Goal: Navigation & Orientation: Find specific page/section

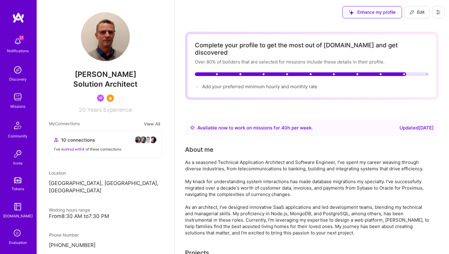
scroll to position [31, 0]
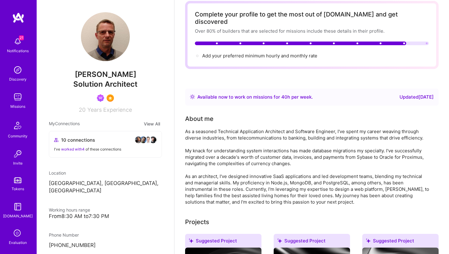
click at [16, 100] on img at bounding box center [18, 97] width 12 height 12
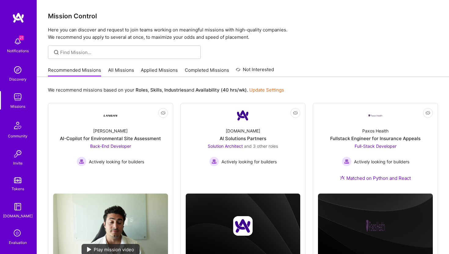
click at [159, 69] on link "Applied Missions" at bounding box center [159, 72] width 37 height 10
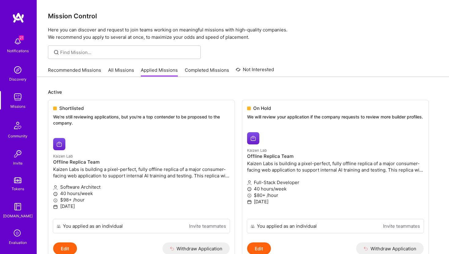
scroll to position [24, 0]
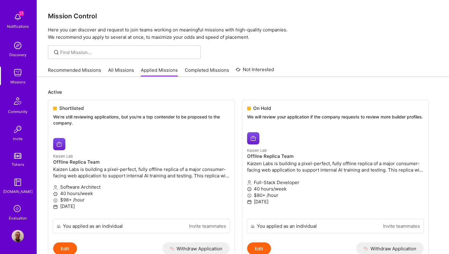
click at [19, 213] on icon at bounding box center [18, 209] width 12 height 12
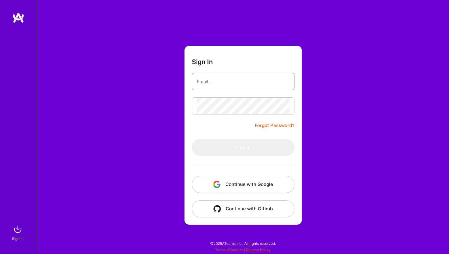
type input "[EMAIL_ADDRESS][DOMAIN_NAME]"
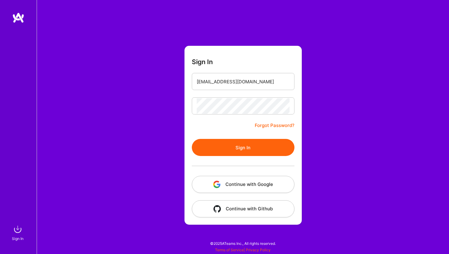
click at [262, 185] on button "Continue with Google" at bounding box center [243, 184] width 103 height 17
